Goal: Share content: Share content

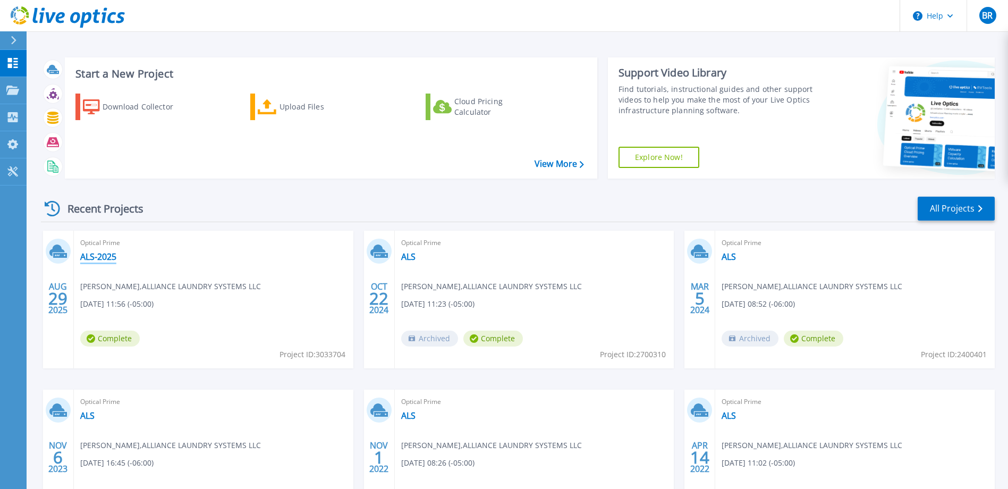
click at [101, 254] on link "ALS-2025" at bounding box center [98, 256] width 36 height 11
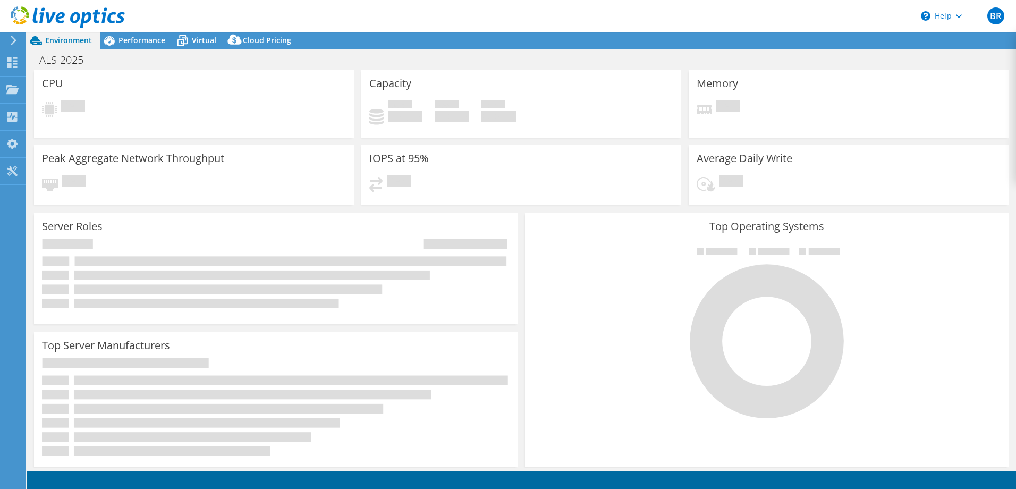
select select "USD"
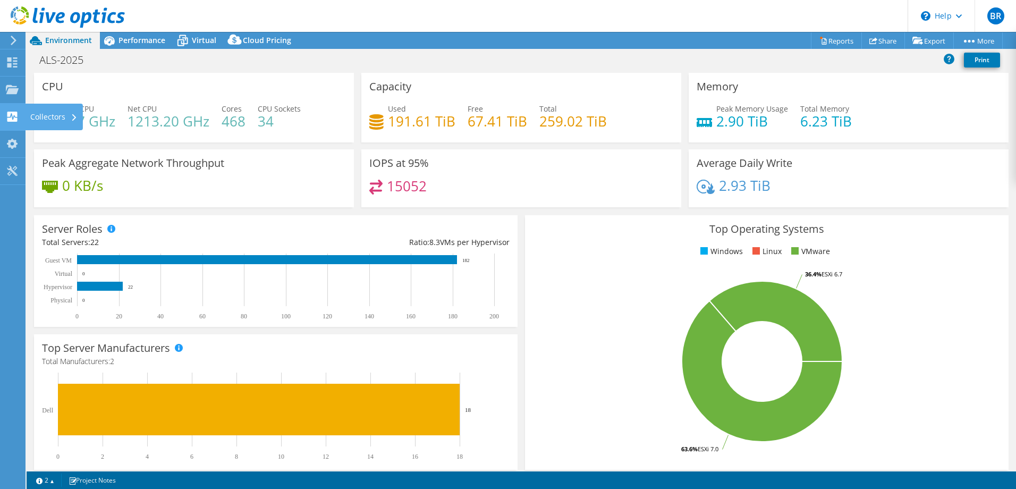
click at [60, 118] on div "Collectors" at bounding box center [54, 117] width 58 height 27
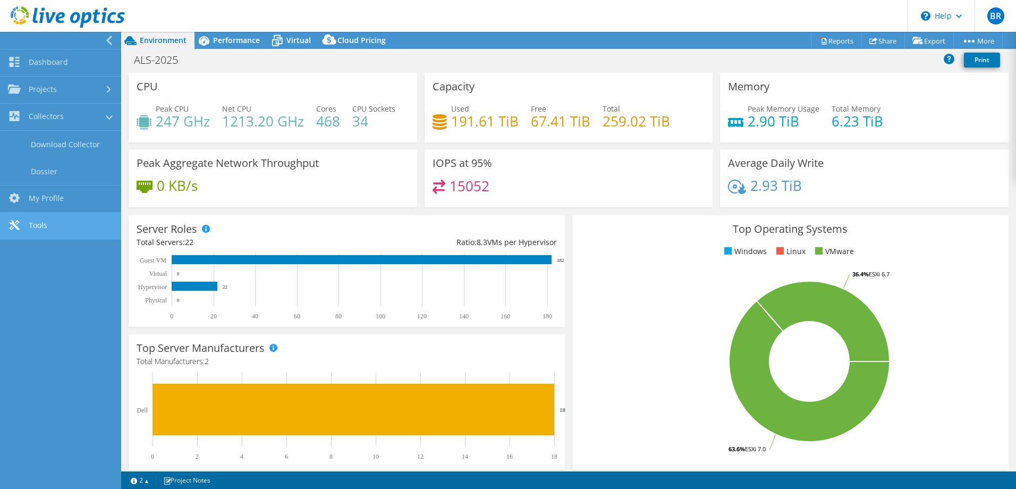
click at [44, 230] on link "Tools" at bounding box center [60, 226] width 121 height 27
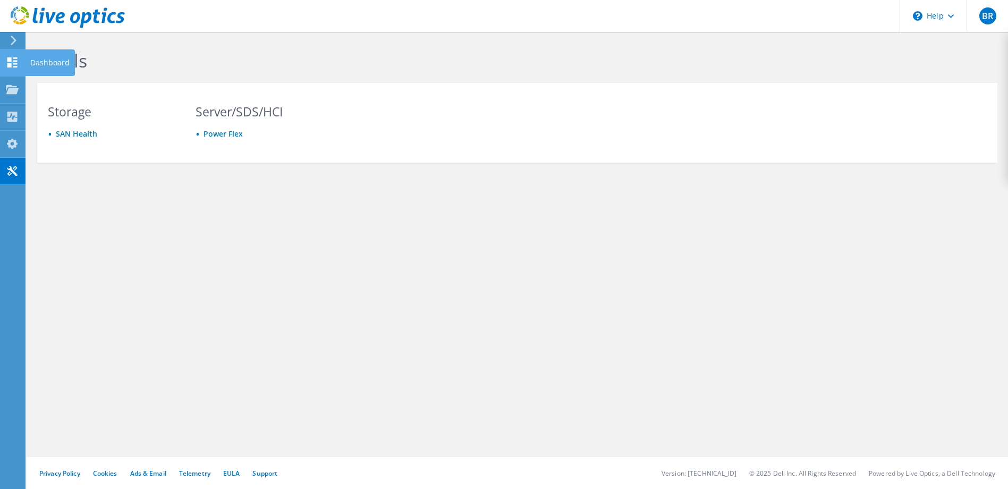
click at [13, 65] on icon at bounding box center [12, 62] width 13 height 10
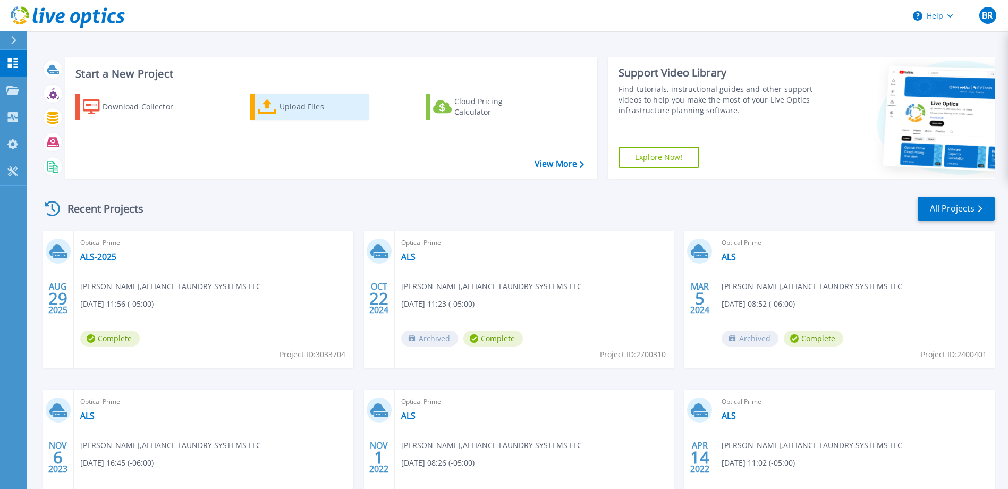
click at [313, 107] on div "Upload Files" at bounding box center [321, 106] width 85 height 21
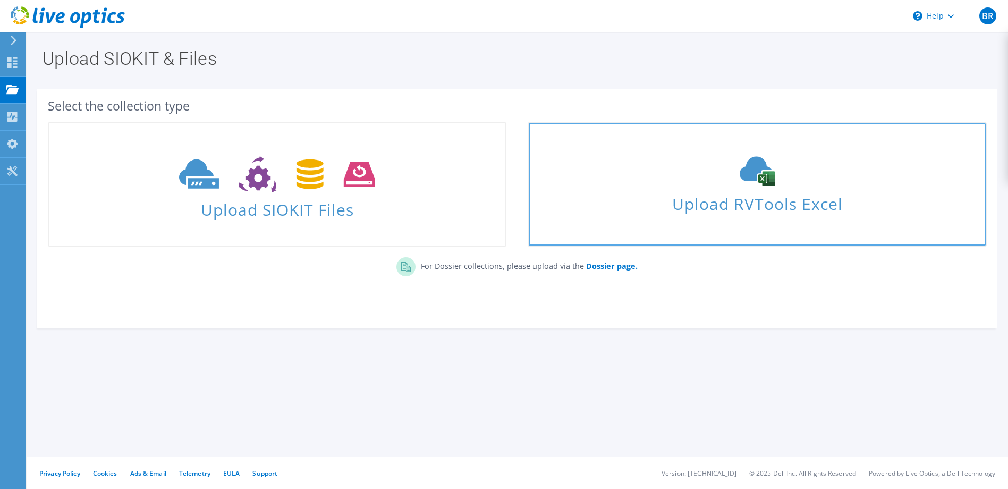
click at [744, 201] on span "Upload RVTools Excel" at bounding box center [757, 201] width 456 height 23
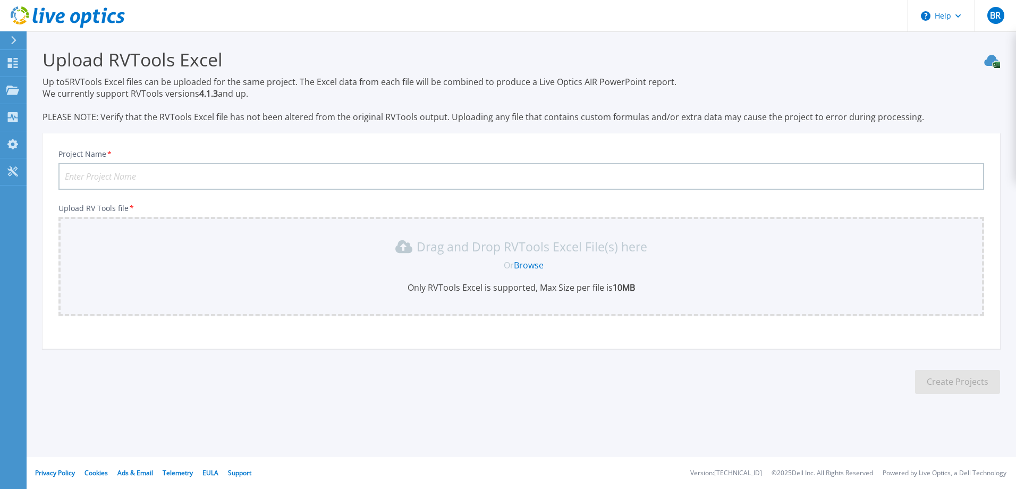
click at [146, 182] on input "Project Name *" at bounding box center [520, 176] width 925 height 27
click at [970, 105] on p "Up to 5 RVTools Excel files can be uploaded for the same project. The Excel dat…" at bounding box center [521, 99] width 957 height 47
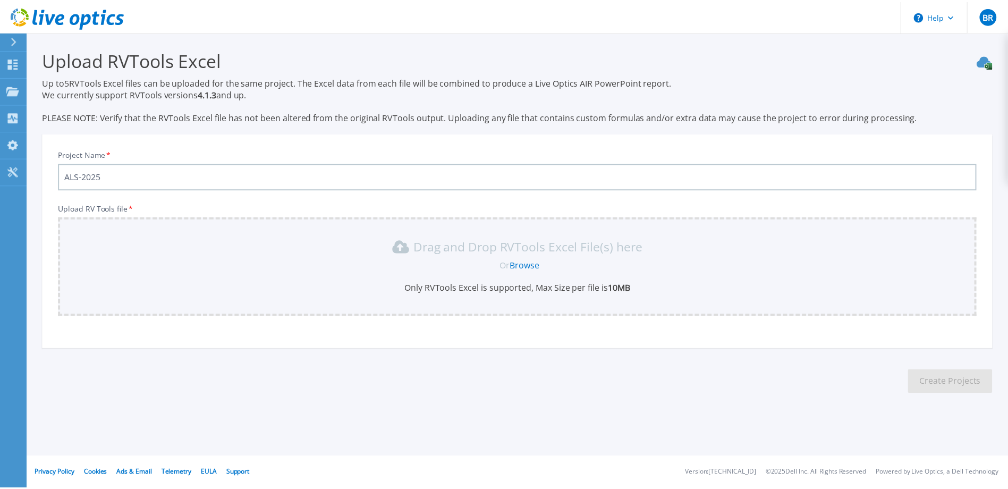
scroll to position [20, 0]
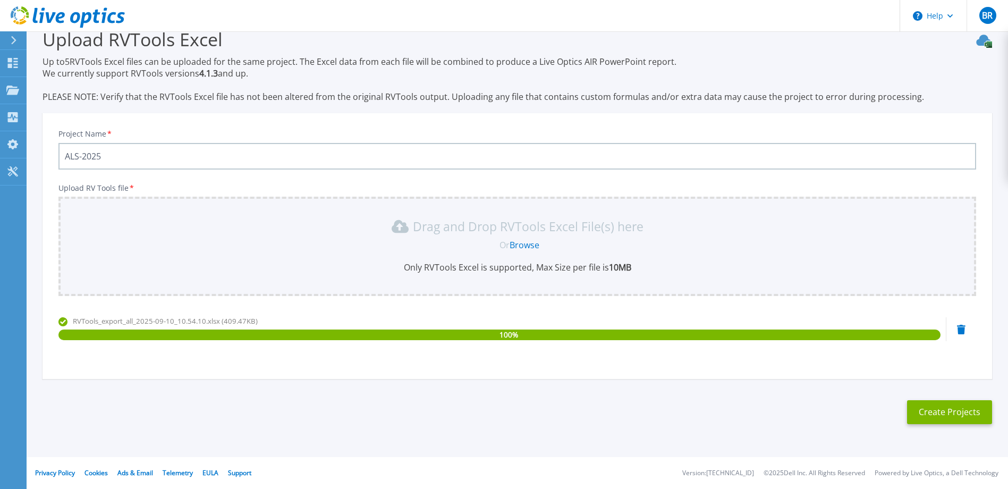
click at [128, 154] on input "ALS-2025" at bounding box center [517, 156] width 918 height 27
type input "ALS-2025-RVTools"
click at [933, 414] on button "Create Projects" at bounding box center [949, 412] width 85 height 24
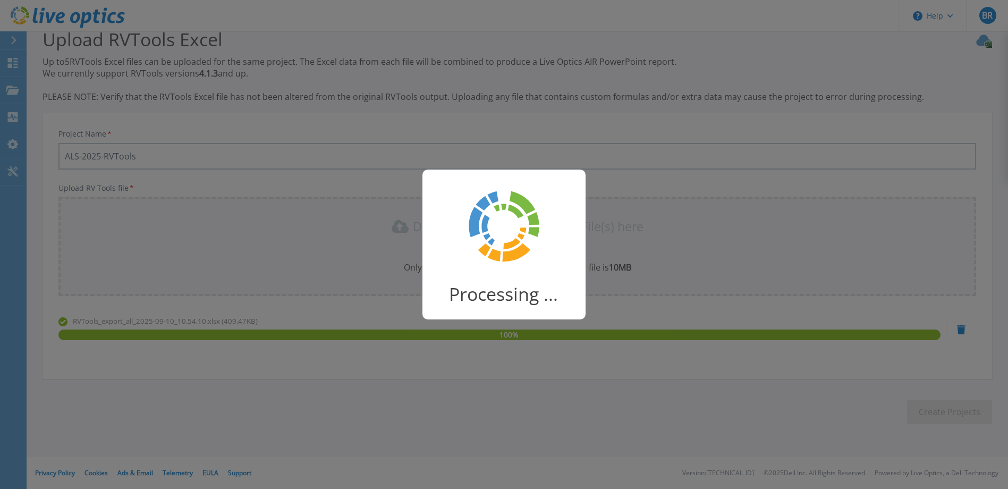
scroll to position [16, 0]
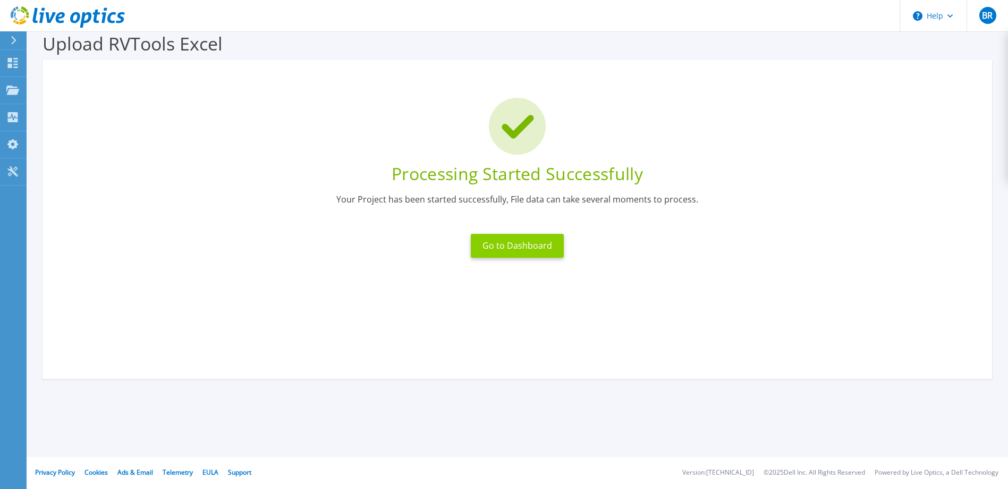
click at [530, 251] on button "Go to Dashboard" at bounding box center [517, 246] width 93 height 24
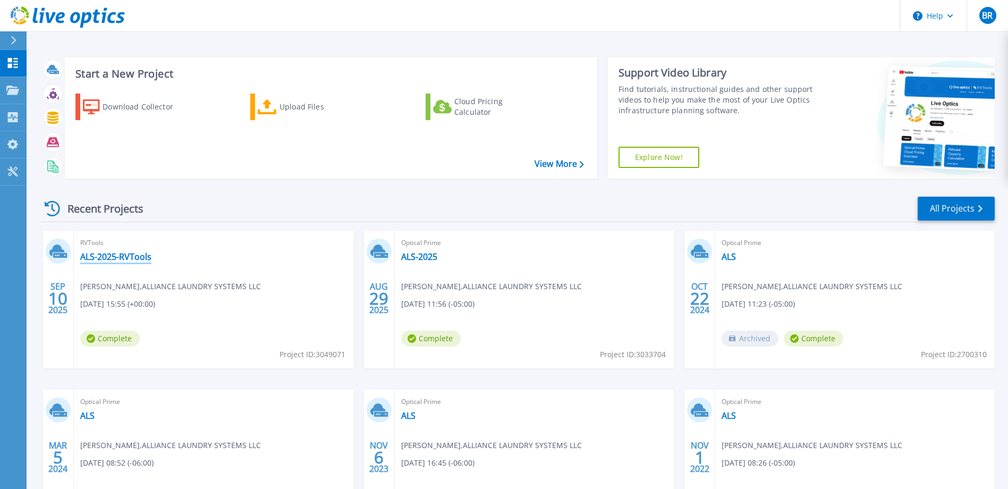
click at [108, 259] on link "ALS-2025-RVTools" at bounding box center [115, 256] width 71 height 11
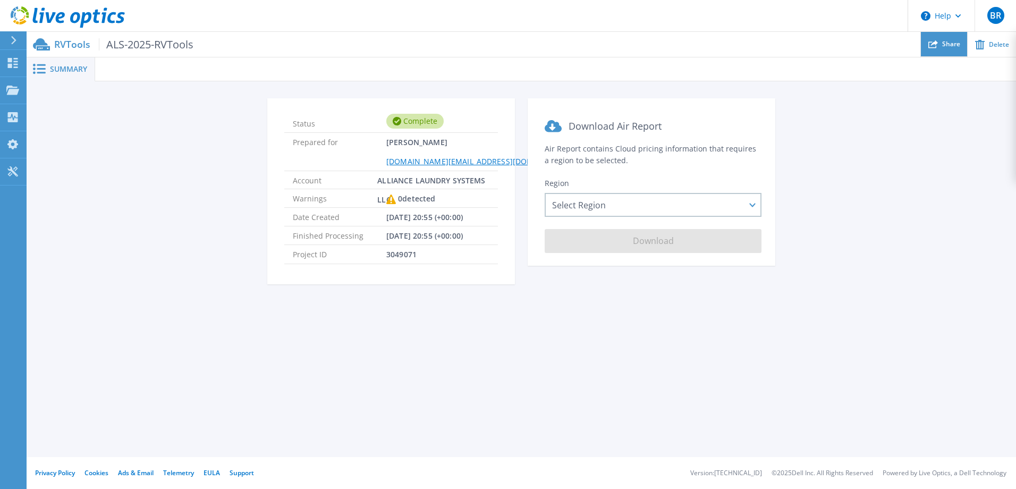
click at [944, 45] on span "Share" at bounding box center [951, 44] width 18 height 6
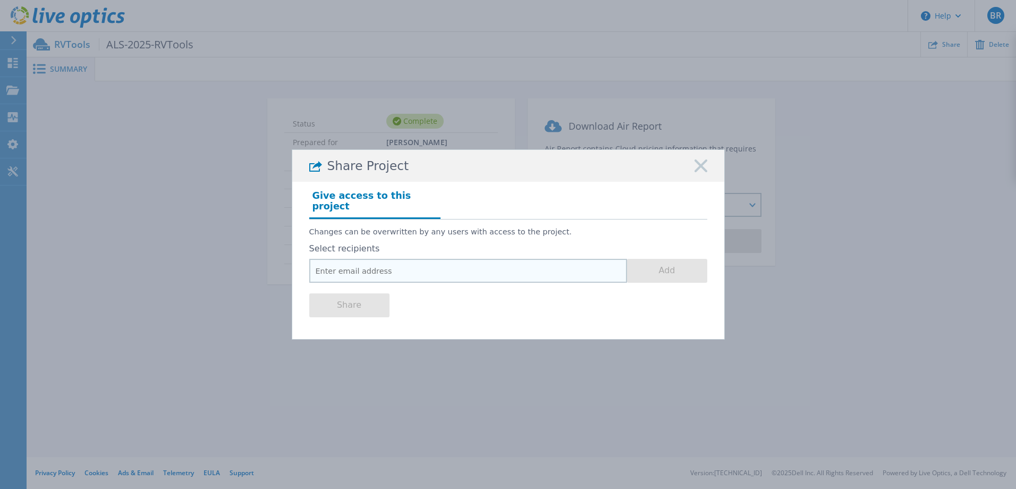
click at [409, 267] on input "email" at bounding box center [468, 271] width 318 height 24
paste input "[EMAIL_ADDRESS][DOMAIN_NAME]"
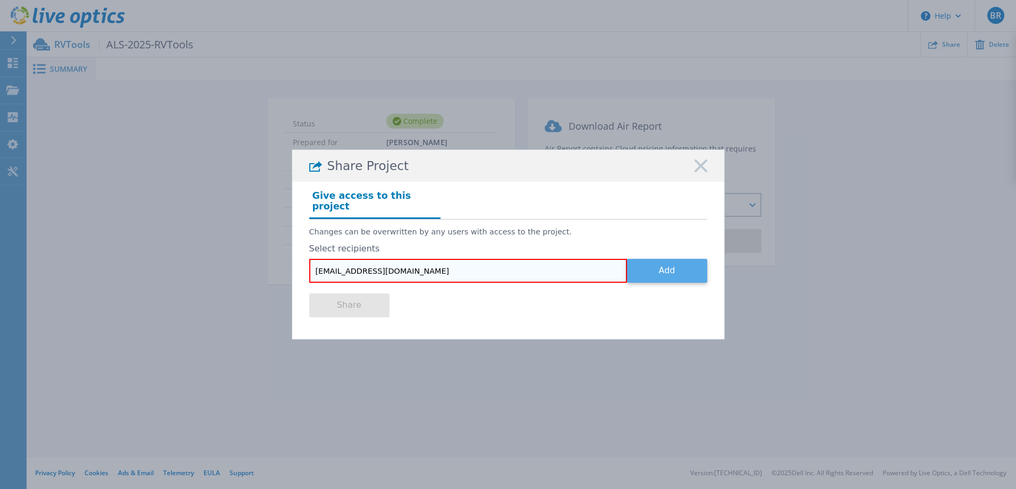
type input "[EMAIL_ADDRESS][DOMAIN_NAME]"
click at [646, 267] on button "Add" at bounding box center [667, 271] width 80 height 24
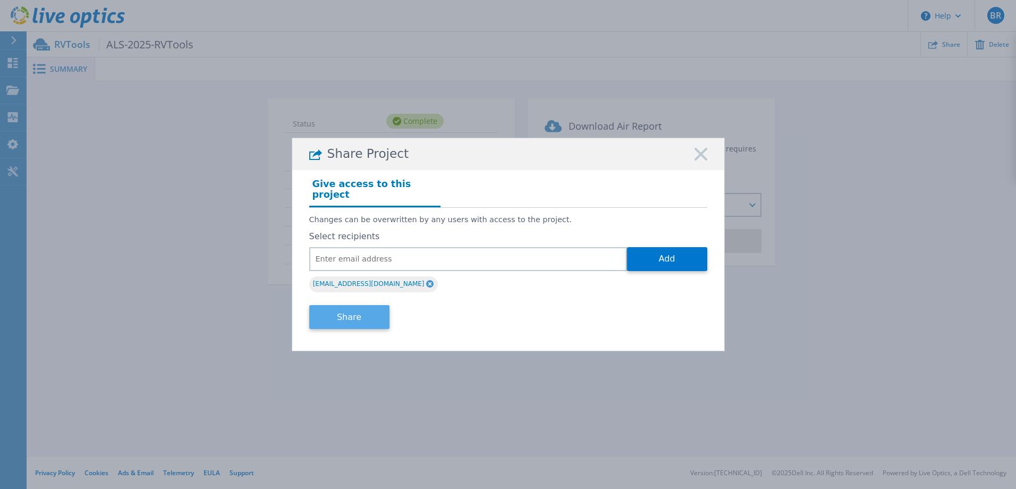
click at [353, 313] on button "Share" at bounding box center [349, 317] width 80 height 24
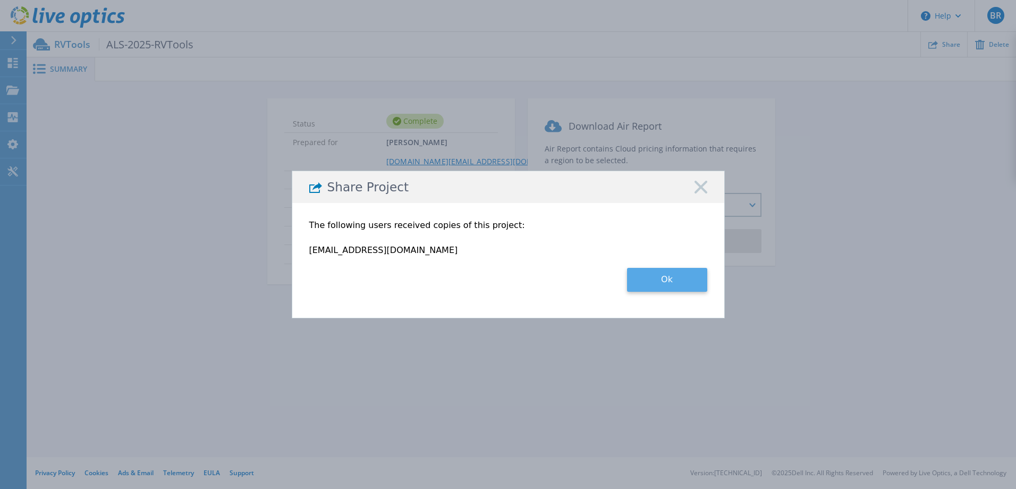
click at [659, 279] on button "Ok" at bounding box center [667, 280] width 80 height 24
